Goal: Find specific page/section: Find specific page/section

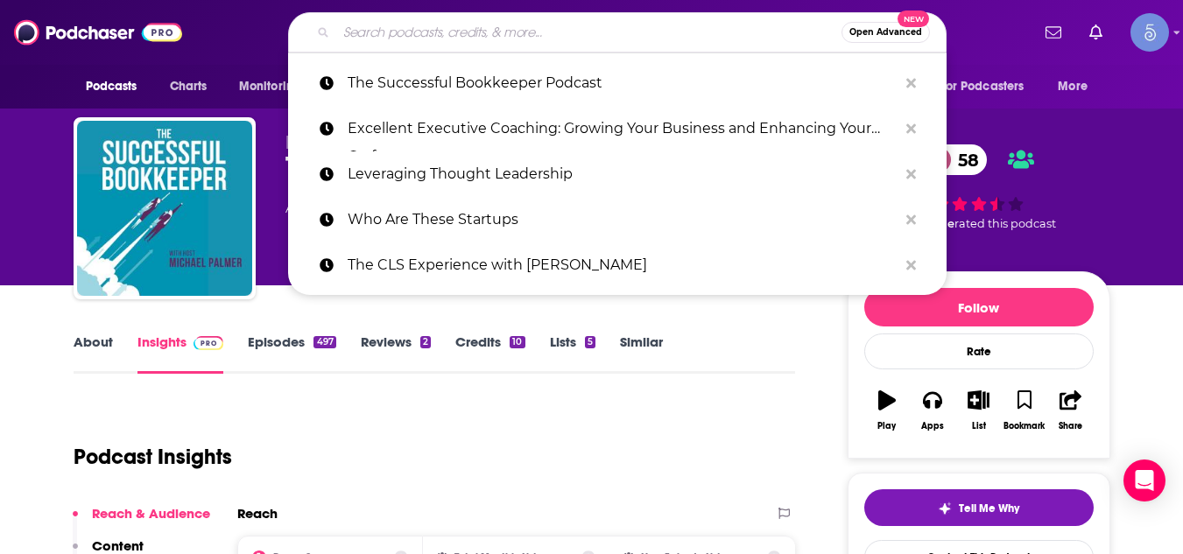
click at [471, 26] on input "Search podcasts, credits, & more..." at bounding box center [588, 32] width 505 height 28
paste input "Gemba Academy Podcast: Lean Six Sigma | Toyota Kata | Productivity | Leadership"
type input "Gemba Academy Podcast: Lean Six Sigma | Toyota Kata | Productivity | Leadership"
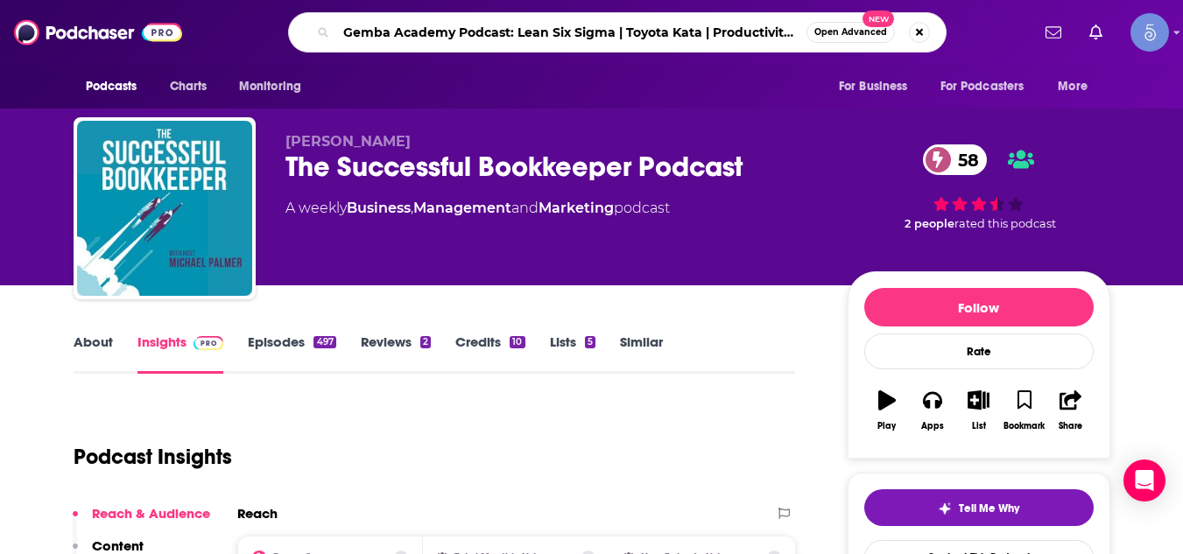
scroll to position [0, 72]
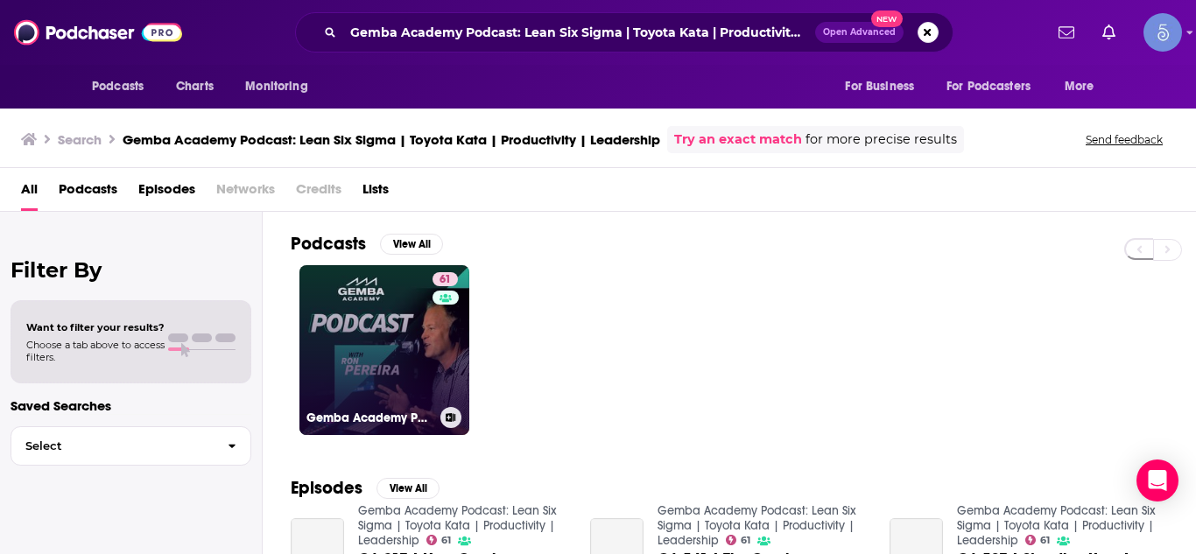
click at [358, 328] on link "61 Gemba Academy Podcast: Lean Six Sigma | Toyota Kata | Productivity | Leaders…" at bounding box center [385, 350] width 170 height 170
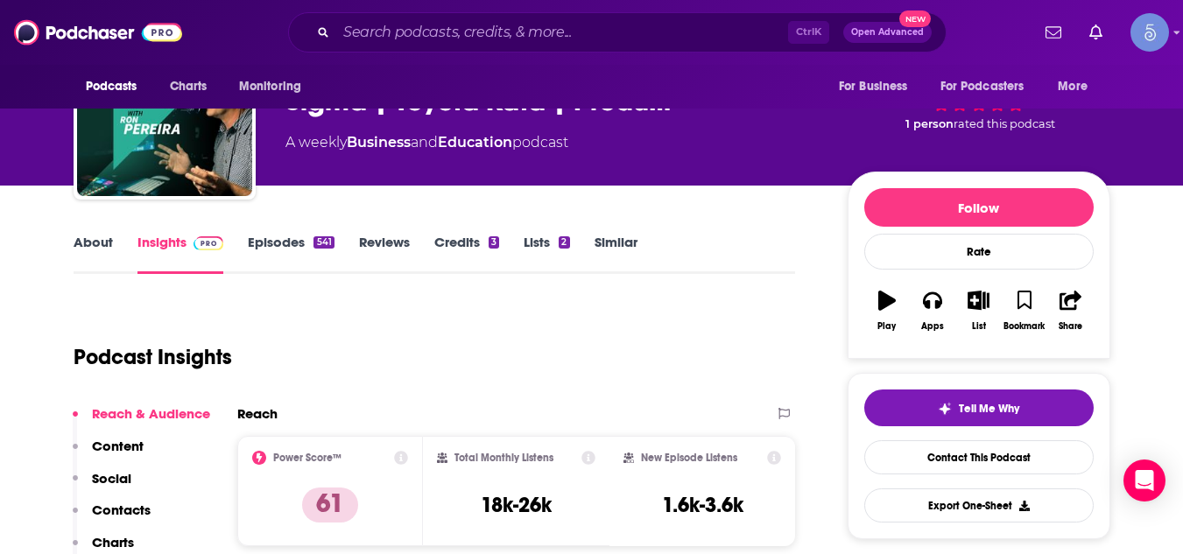
scroll to position [140, 0]
